Goal: Task Accomplishment & Management: Manage account settings

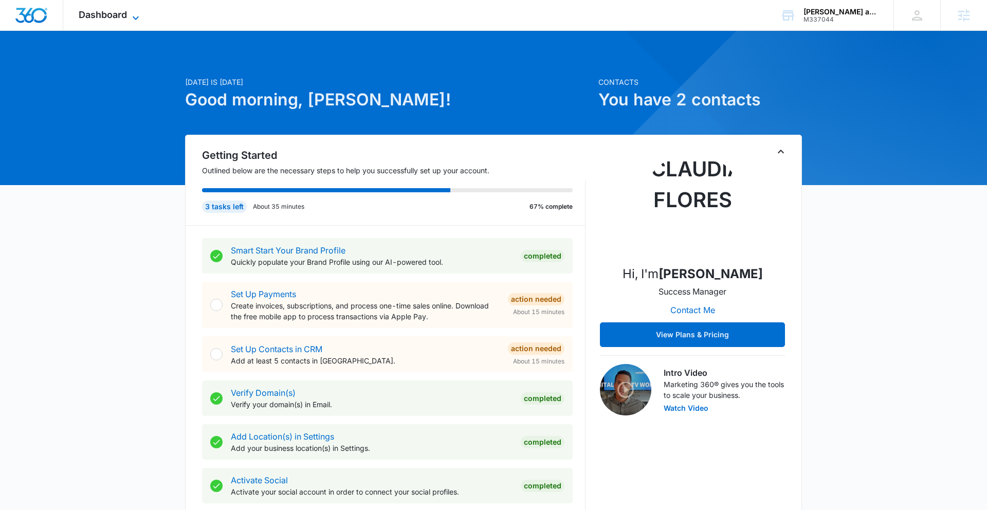
click at [123, 15] on span "Dashboard" at bounding box center [103, 14] width 48 height 11
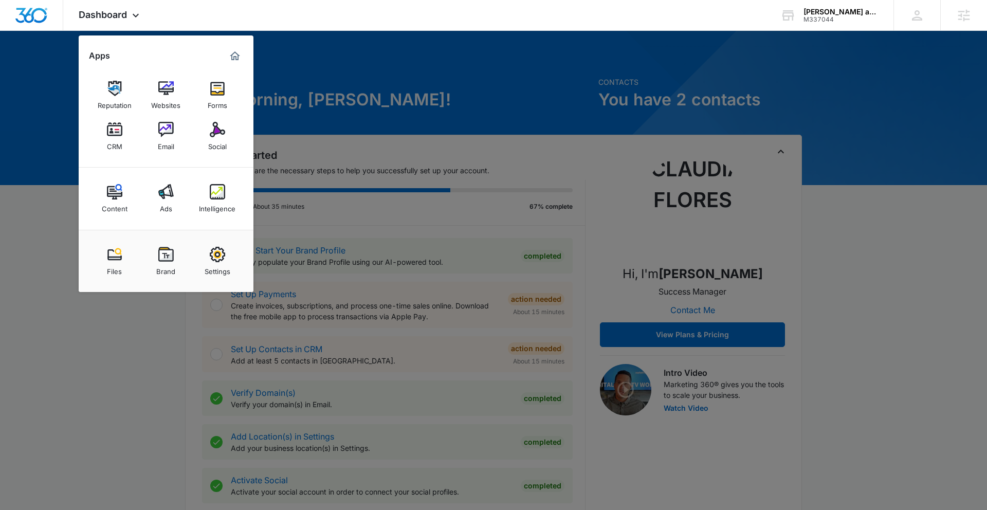
click at [171, 260] on img at bounding box center [165, 254] width 15 height 15
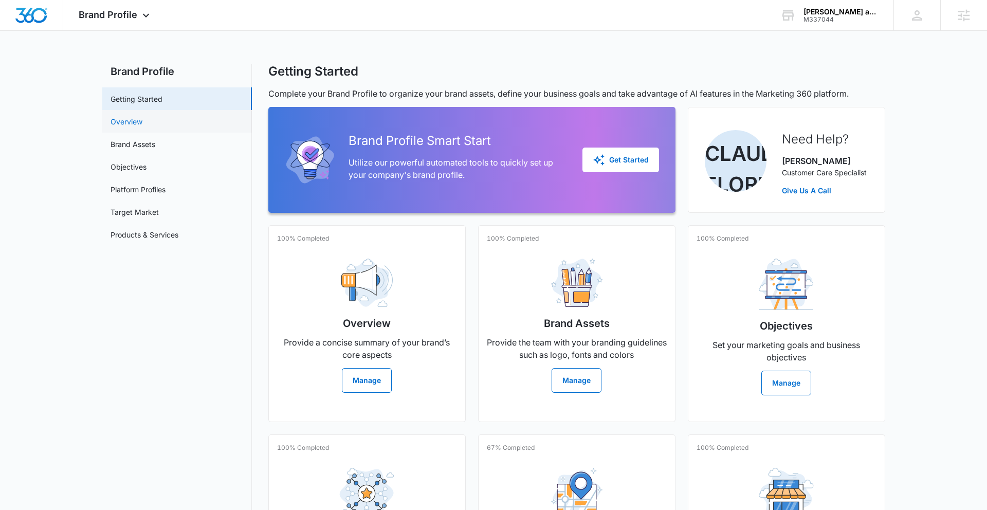
click at [136, 117] on link "Overview" at bounding box center [127, 121] width 32 height 11
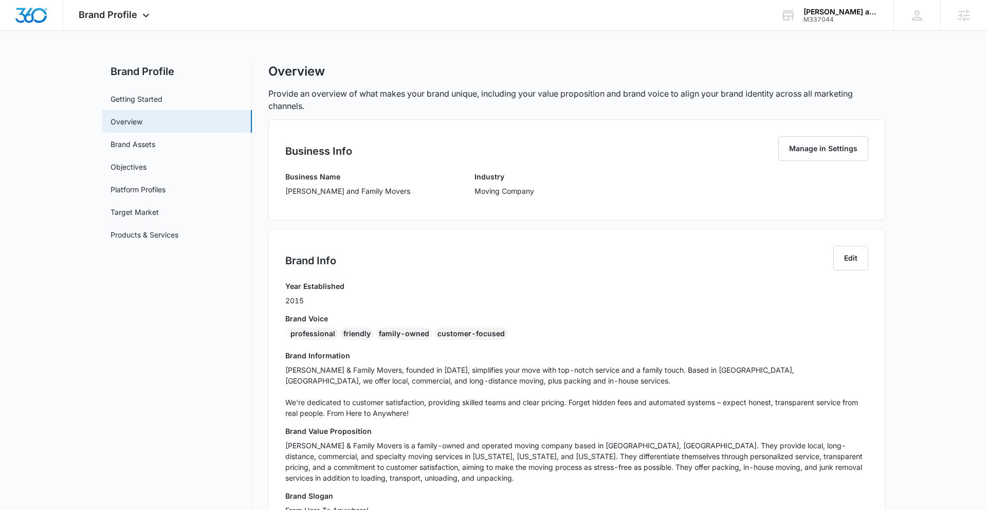
click at [281, 335] on div "Brand Info Edit Year Established 2015 Brand Voice professional friendly family-…" at bounding box center [576, 384] width 617 height 311
drag, startPoint x: 284, startPoint y: 334, endPoint x: 504, endPoint y: 334, distance: 219.6
click at [506, 334] on div "Brand Info Edit Year Established 2015 Brand Voice professional friendly family-…" at bounding box center [576, 384] width 617 height 311
copy div "professional friendly family-owned customer-focused"
click at [129, 15] on span "Brand Profile" at bounding box center [108, 14] width 59 height 11
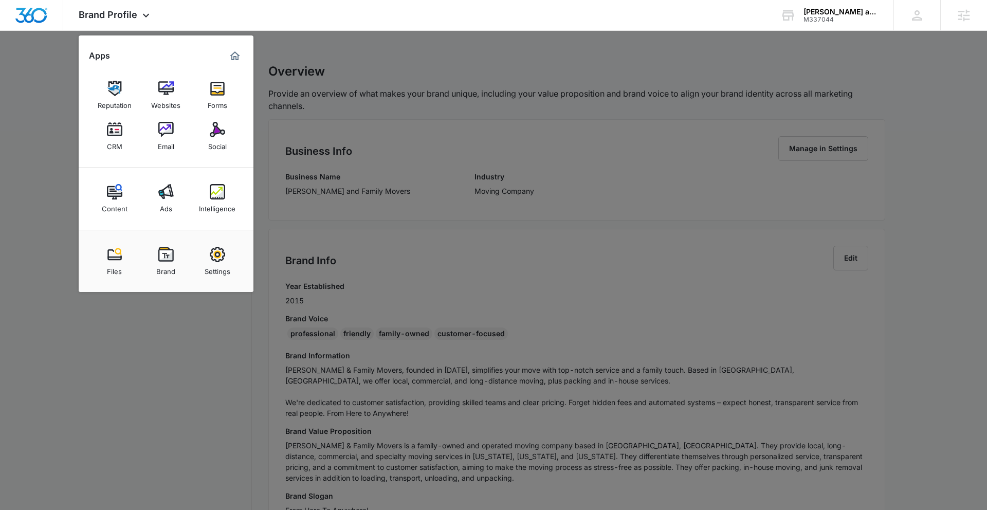
click at [42, 124] on div at bounding box center [493, 255] width 987 height 510
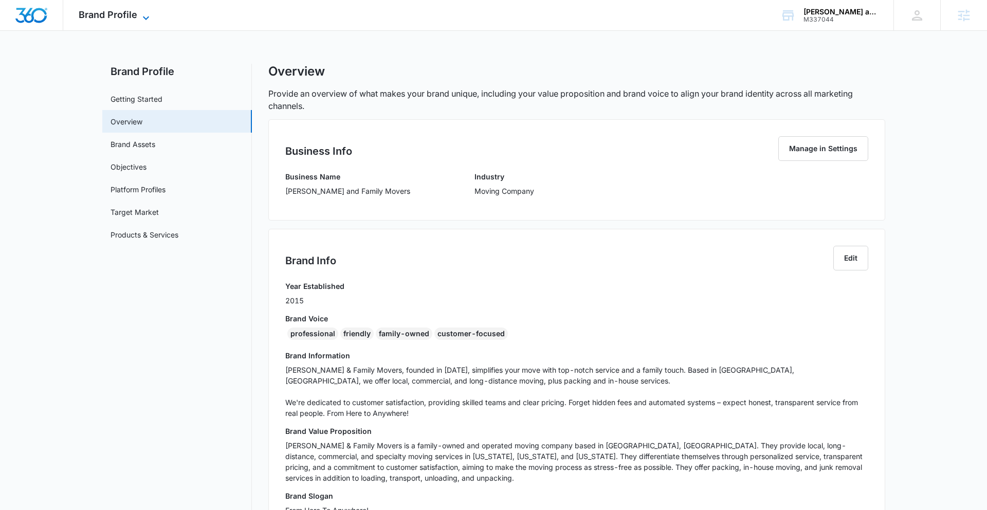
click at [123, 12] on span "Brand Profile" at bounding box center [108, 14] width 59 height 11
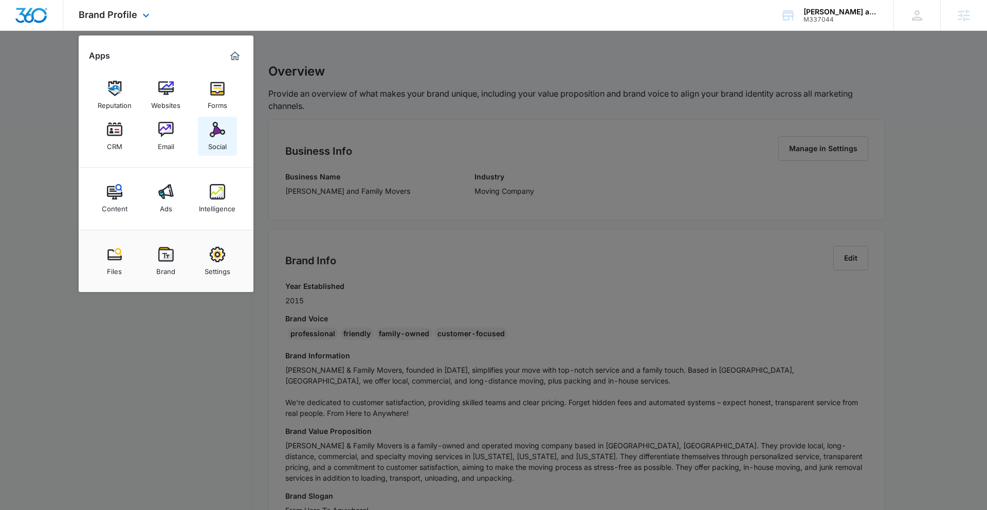
click at [211, 131] on img at bounding box center [217, 129] width 15 height 15
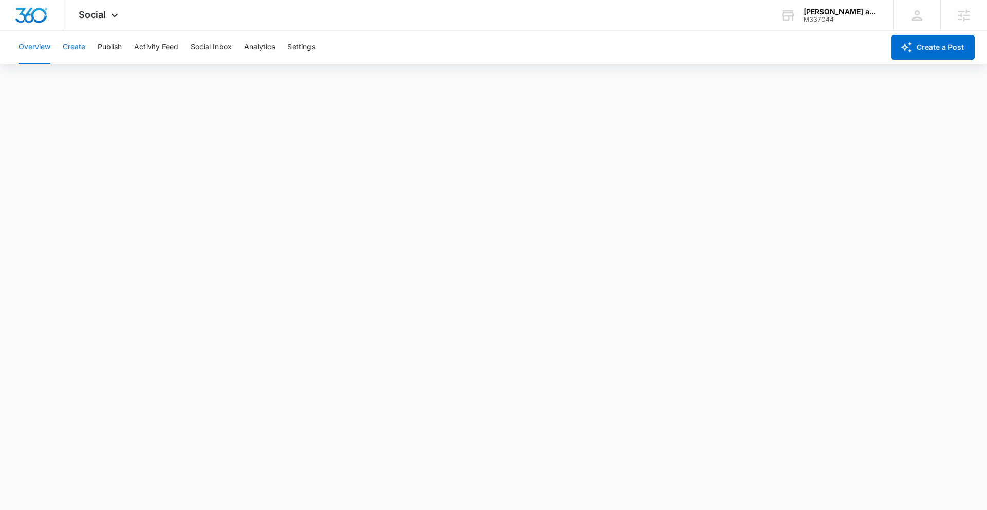
click at [74, 47] on button "Create" at bounding box center [74, 47] width 23 height 33
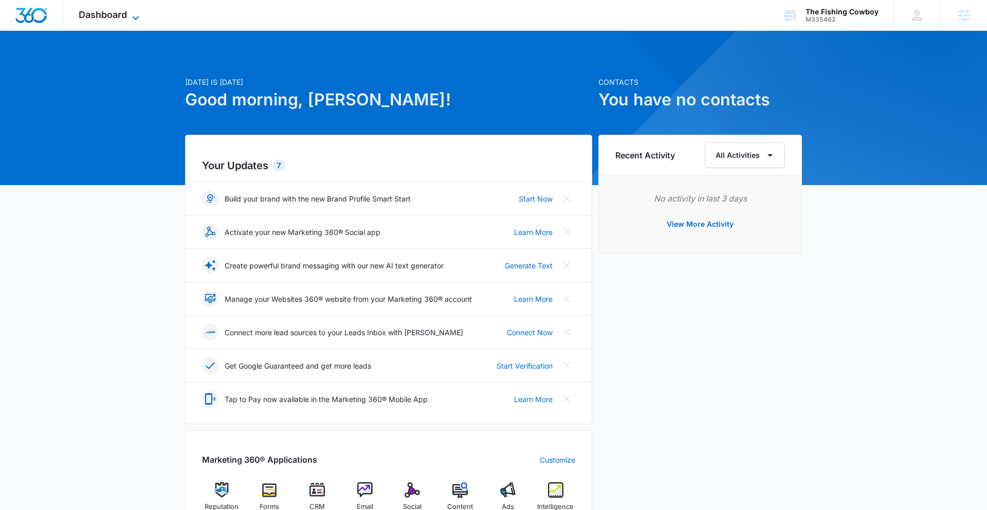
click at [135, 13] on icon at bounding box center [136, 18] width 12 height 12
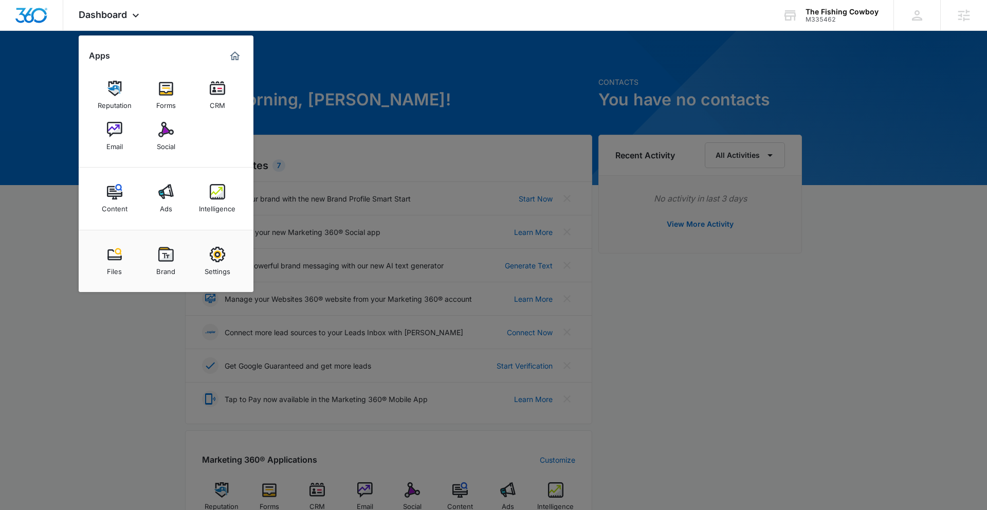
click at [168, 255] on img at bounding box center [165, 254] width 15 height 15
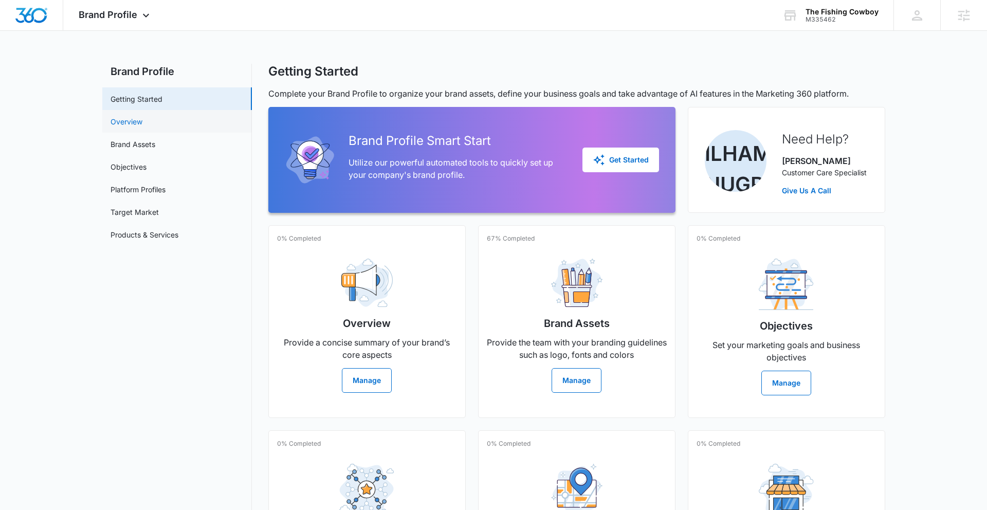
click at [141, 123] on link "Overview" at bounding box center [127, 121] width 32 height 11
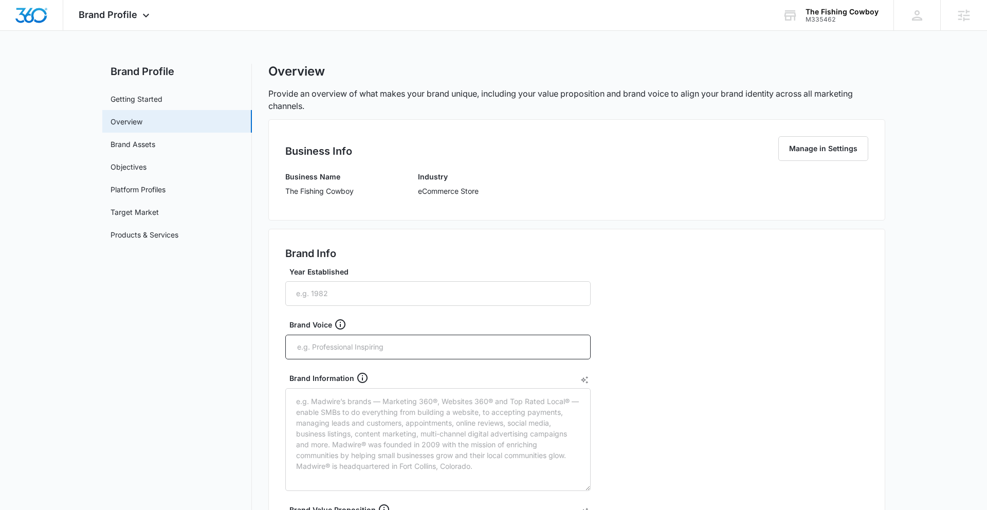
click at [289, 192] on p "The Fishing Cowboy" at bounding box center [319, 191] width 68 height 11
click at [291, 188] on p "The Fishing Cowboy" at bounding box center [319, 191] width 68 height 11
drag, startPoint x: 285, startPoint y: 190, endPoint x: 360, endPoint y: 194, distance: 75.2
click at [360, 194] on div "Business Info Manage in Settings Business Name The Fishing Cowboy Industry eCom…" at bounding box center [576, 169] width 617 height 101
copy p "The Fishing Cowboy"
